Goal: Information Seeking & Learning: Check status

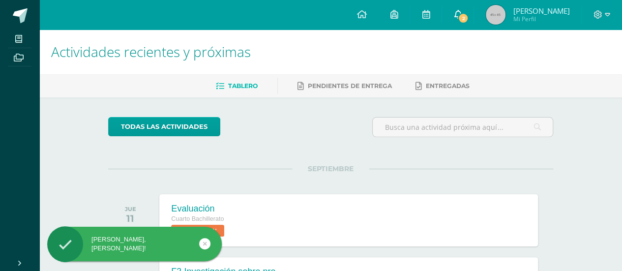
click at [469, 21] on span "2" at bounding box center [463, 18] width 11 height 11
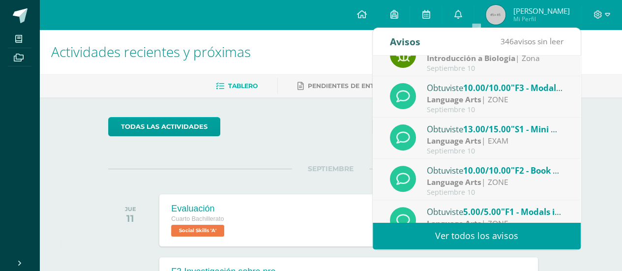
scroll to position [163, 0]
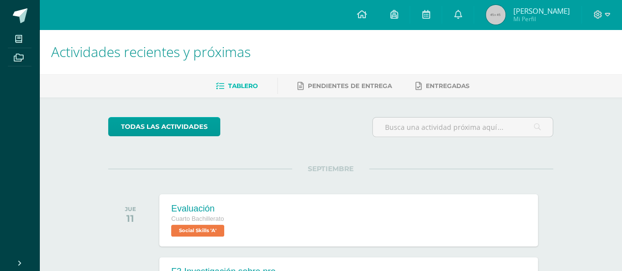
click at [537, 10] on span "[PERSON_NAME]" at bounding box center [541, 11] width 57 height 10
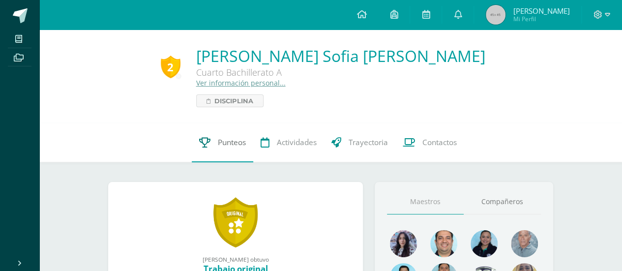
click at [239, 151] on link "Punteos" at bounding box center [223, 142] width 62 height 39
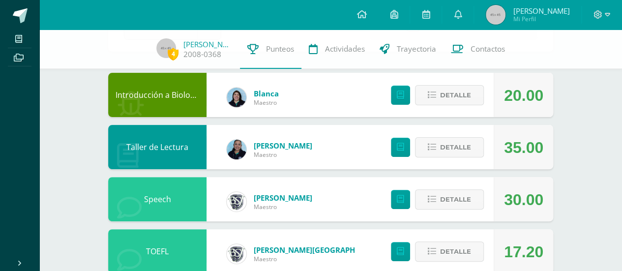
scroll to position [246, 0]
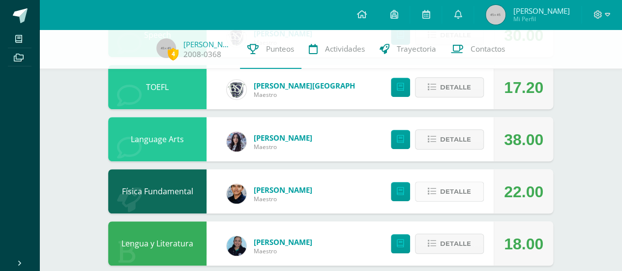
click at [432, 193] on icon at bounding box center [432, 191] width 8 height 8
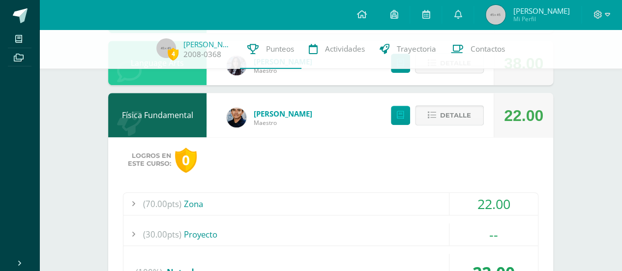
scroll to position [328, 0]
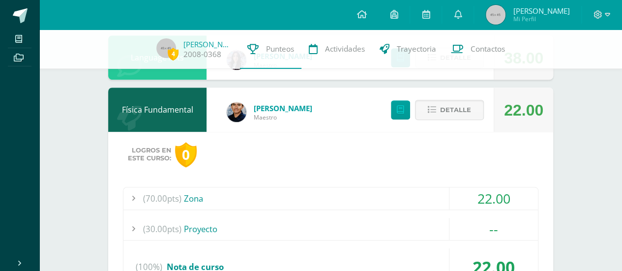
click at [477, 193] on div "22.00" at bounding box center [494, 198] width 89 height 22
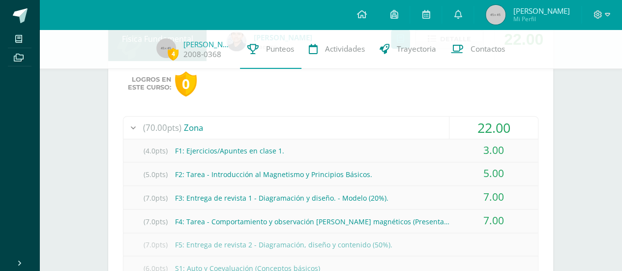
scroll to position [410, 0]
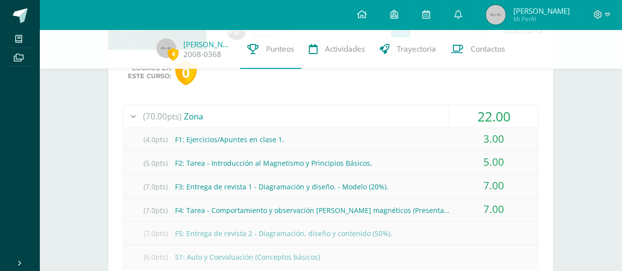
click at [489, 142] on div "3.00" at bounding box center [494, 139] width 89 height 22
click at [500, 135] on div "3.00" at bounding box center [494, 139] width 89 height 22
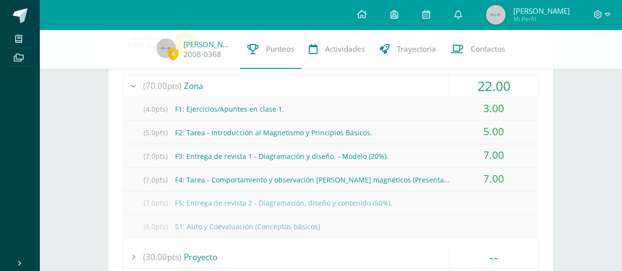
scroll to position [492, 0]
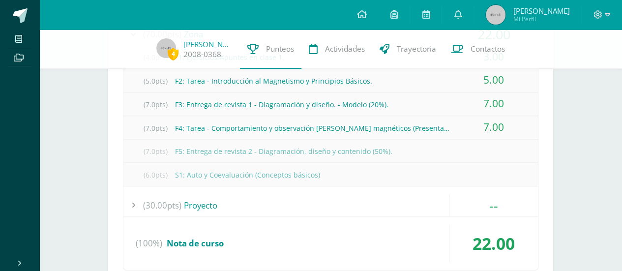
click at [489, 196] on div "--" at bounding box center [494, 205] width 89 height 22
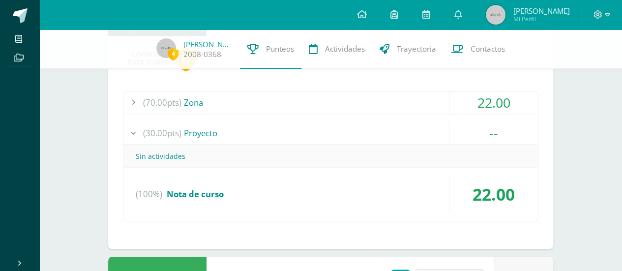
scroll to position [410, 0]
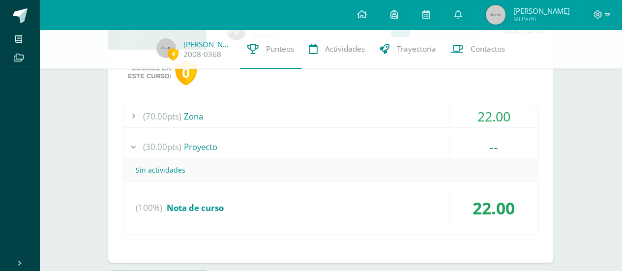
click at [502, 136] on div "--" at bounding box center [494, 147] width 89 height 22
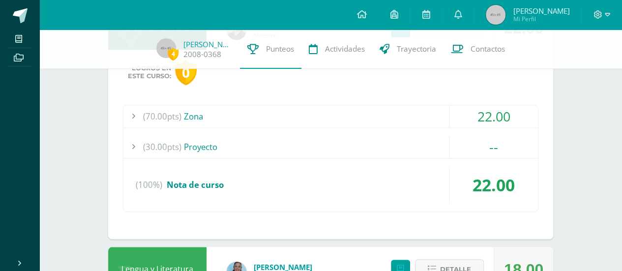
click at [503, 118] on div "22.00" at bounding box center [494, 116] width 89 height 22
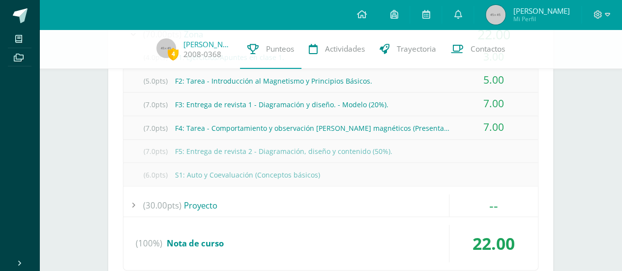
scroll to position [328, 0]
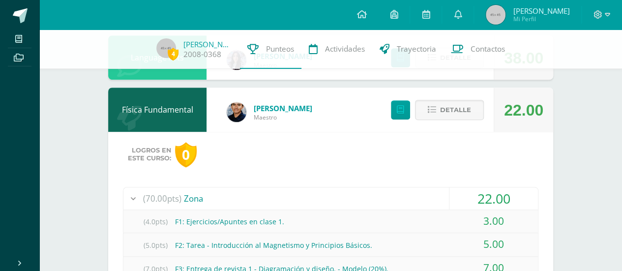
click at [394, 192] on div "(70.00pts) Zona" at bounding box center [331, 198] width 415 height 22
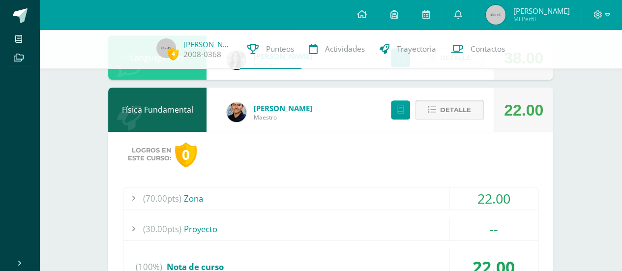
click at [464, 109] on span "Detalle" at bounding box center [455, 110] width 31 height 18
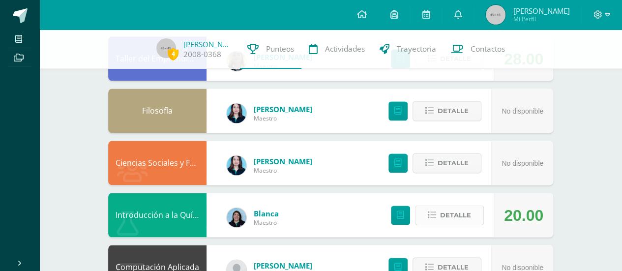
scroll to position [722, 0]
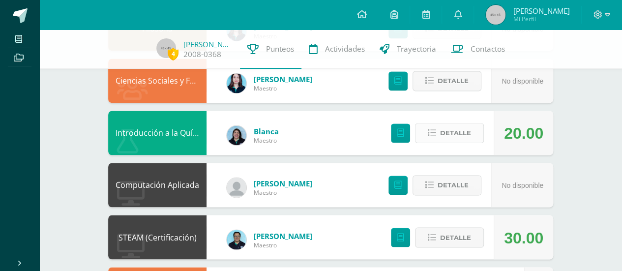
click at [448, 135] on span "Detalle" at bounding box center [455, 133] width 31 height 18
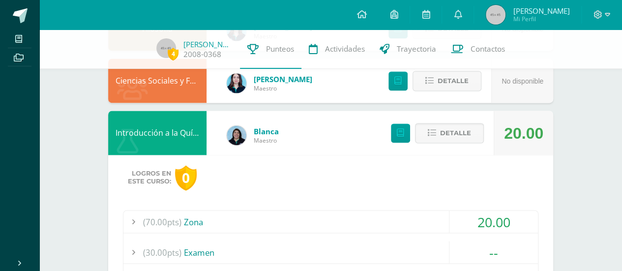
click at [494, 225] on div "20.00" at bounding box center [494, 222] width 89 height 22
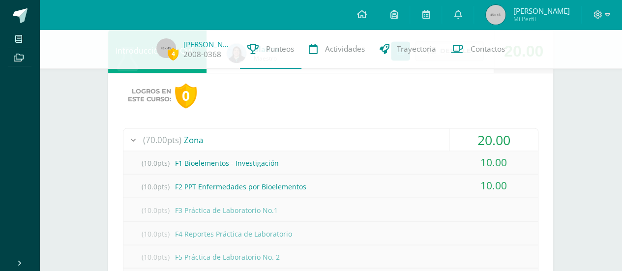
scroll to position [640, 0]
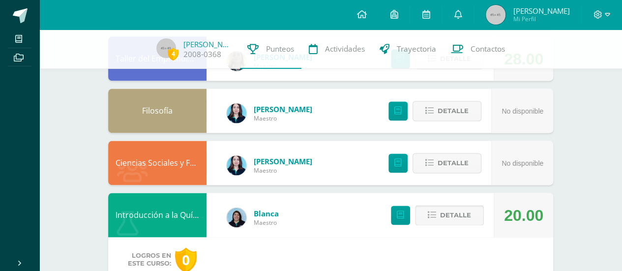
click at [459, 215] on span "Detalle" at bounding box center [455, 215] width 31 height 18
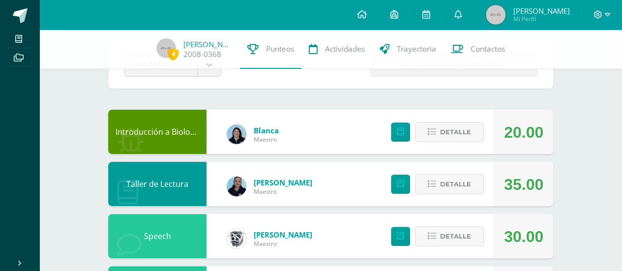
scroll to position [0, 0]
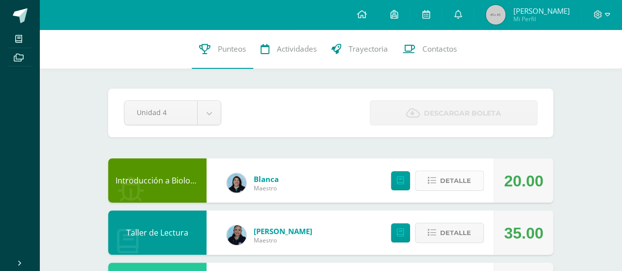
click at [459, 189] on span "Detalle" at bounding box center [455, 181] width 31 height 18
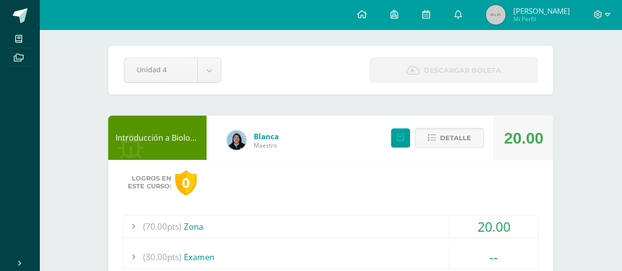
scroll to position [82, 0]
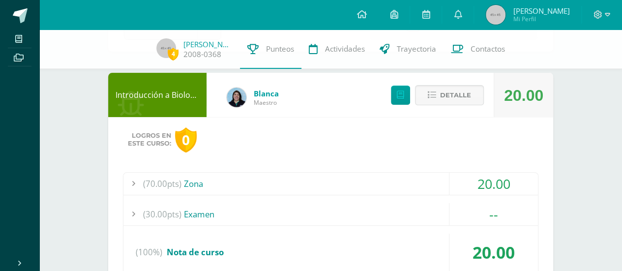
click at [464, 187] on div "20.00" at bounding box center [494, 184] width 89 height 22
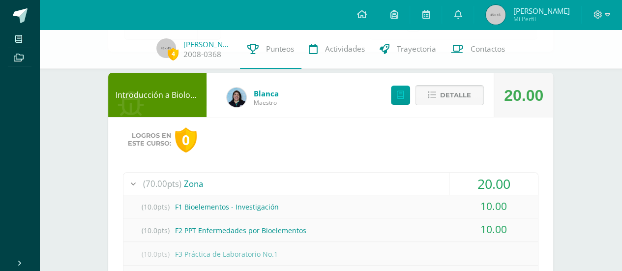
click at [457, 105] on button "Detalle" at bounding box center [449, 95] width 69 height 20
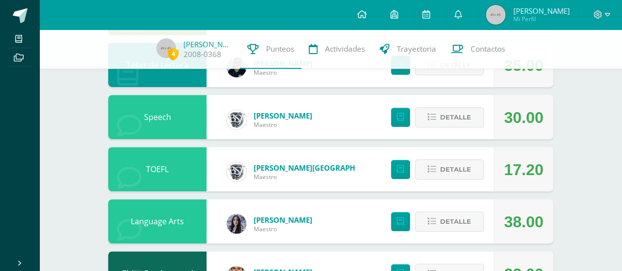
scroll to position [246, 0]
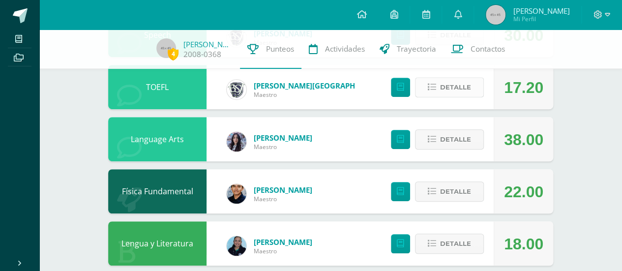
click at [467, 88] on span "Detalle" at bounding box center [455, 87] width 31 height 18
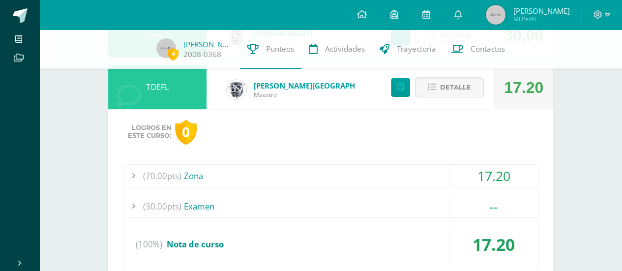
click at [510, 178] on div "17.20" at bounding box center [494, 176] width 89 height 22
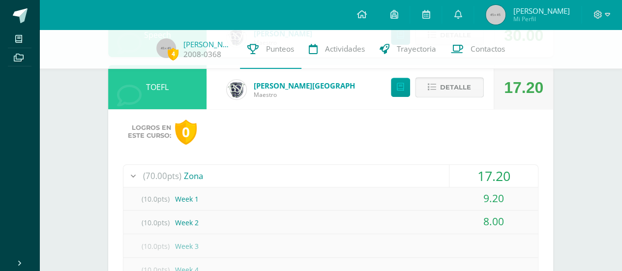
click at [428, 93] on button "Detalle" at bounding box center [449, 87] width 69 height 20
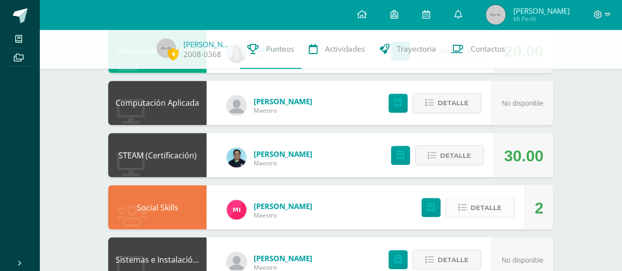
scroll to position [722, 0]
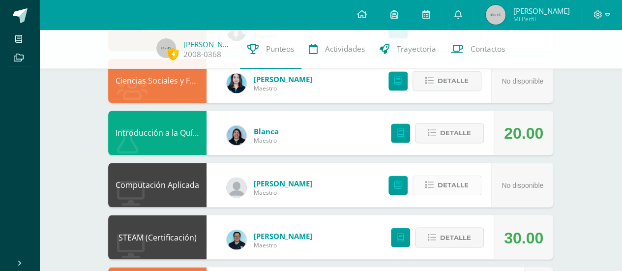
click at [470, 191] on button "Detalle" at bounding box center [447, 185] width 69 height 20
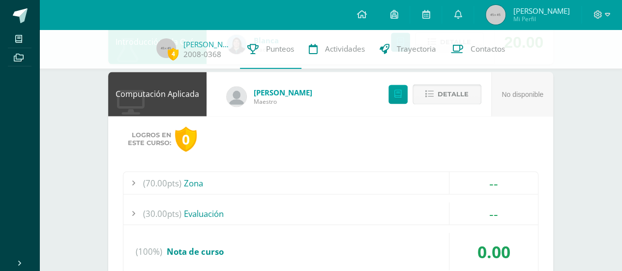
scroll to position [804, 0]
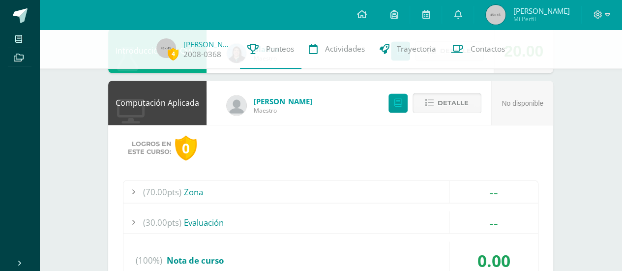
click at [460, 108] on span "Detalle" at bounding box center [453, 103] width 31 height 18
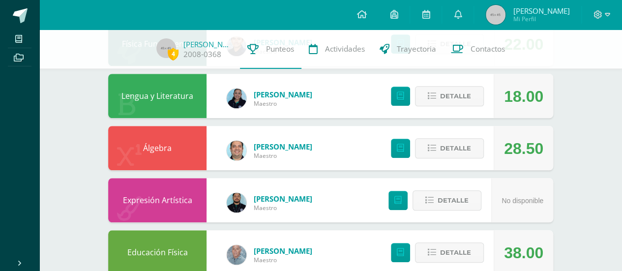
scroll to position [0, 0]
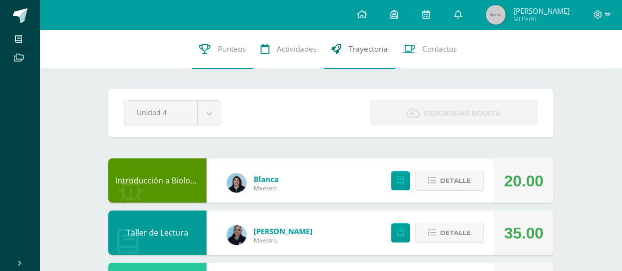
click at [325, 56] on link "Trayectoria" at bounding box center [359, 49] width 71 height 39
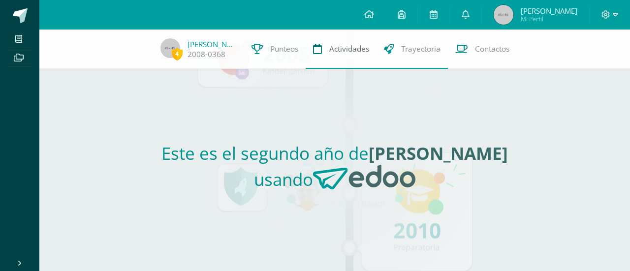
click at [317, 59] on link "Actividades" at bounding box center [341, 49] width 71 height 39
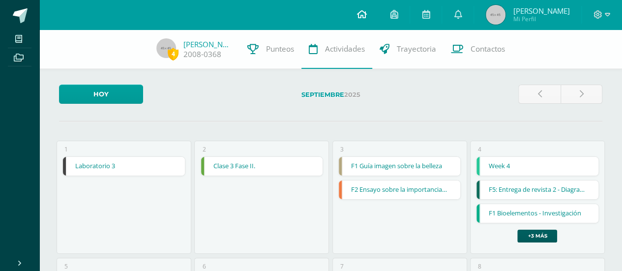
click at [378, 26] on link at bounding box center [361, 15] width 33 height 30
